Goal: Task Accomplishment & Management: Manage account settings

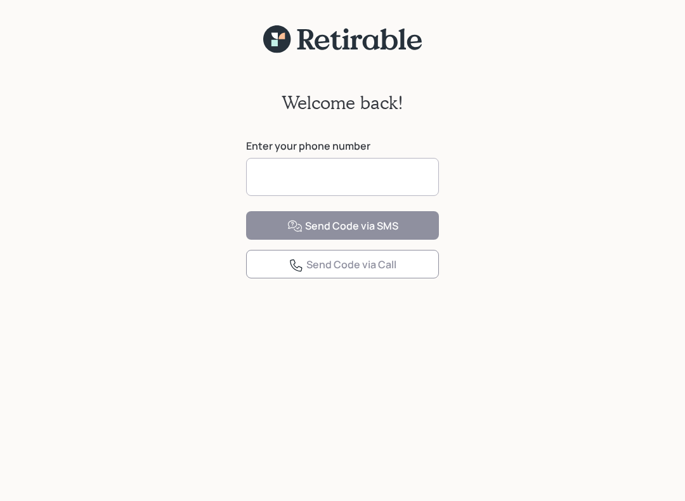
click at [269, 177] on input at bounding box center [342, 177] width 193 height 38
type input "**********"
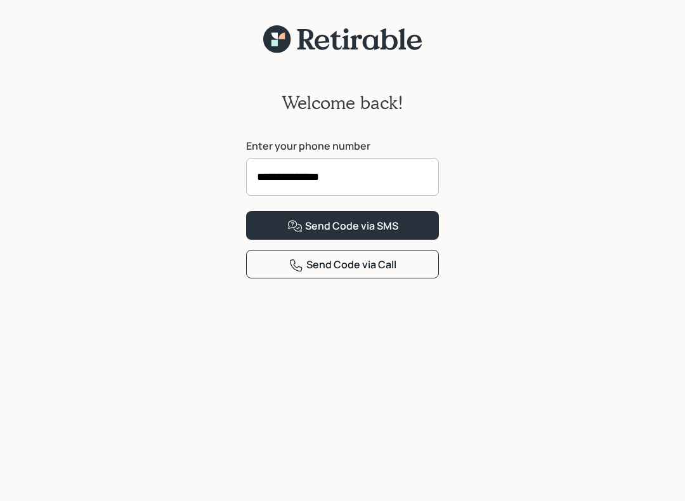
click at [313, 234] on div "Send Code via SMS" at bounding box center [342, 226] width 111 height 15
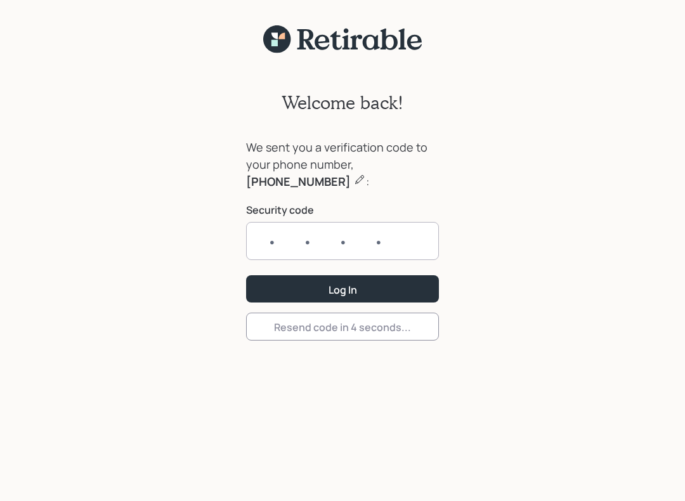
click at [265, 241] on input "text" at bounding box center [342, 241] width 193 height 38
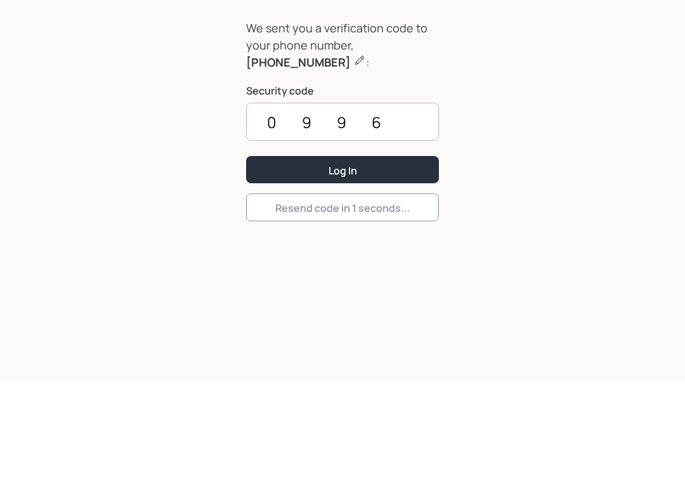
type input "0996"
click at [281, 275] on button "Log In" at bounding box center [342, 288] width 193 height 27
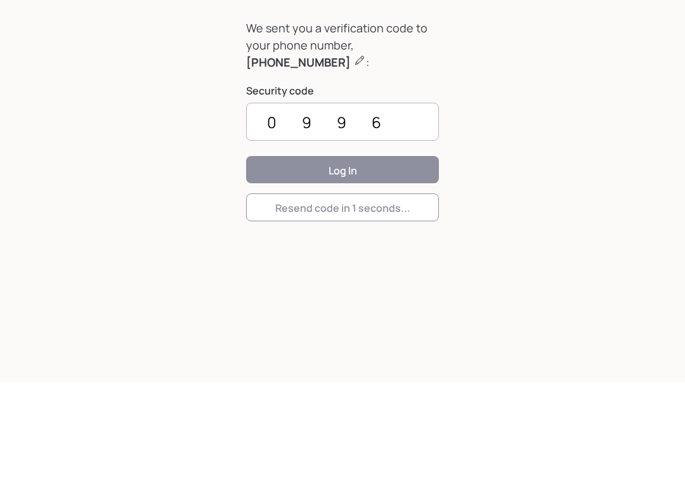
scroll to position [16, 0]
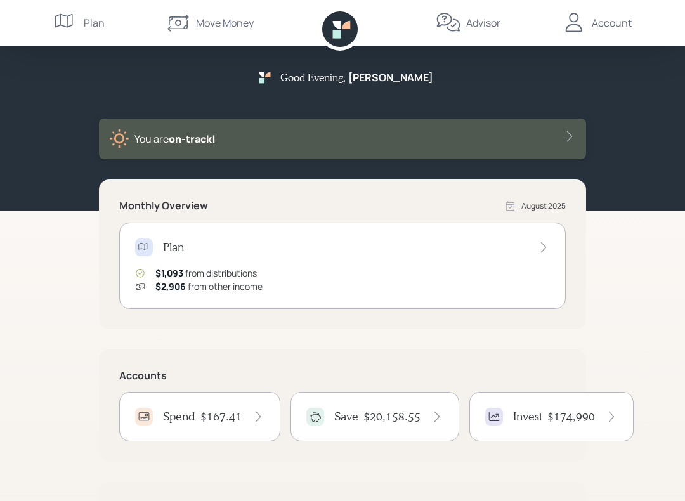
click at [617, 29] on div "Account" at bounding box center [612, 22] width 40 height 15
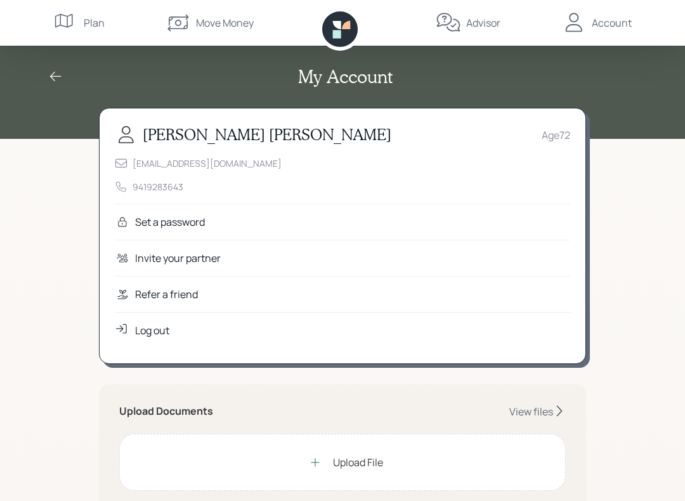
click at [150, 332] on div "Log out" at bounding box center [152, 330] width 34 height 15
